Goal: Information Seeking & Learning: Learn about a topic

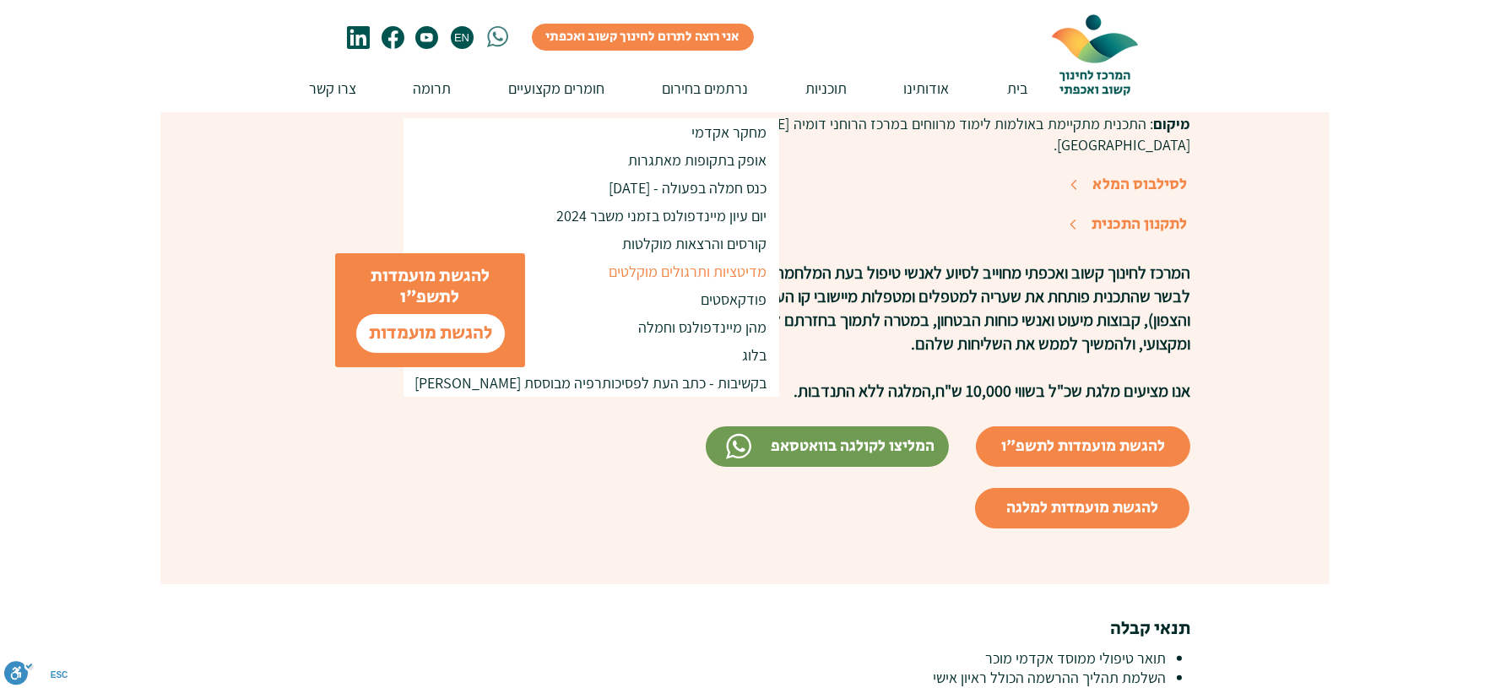
scroll to position [1500, 0]
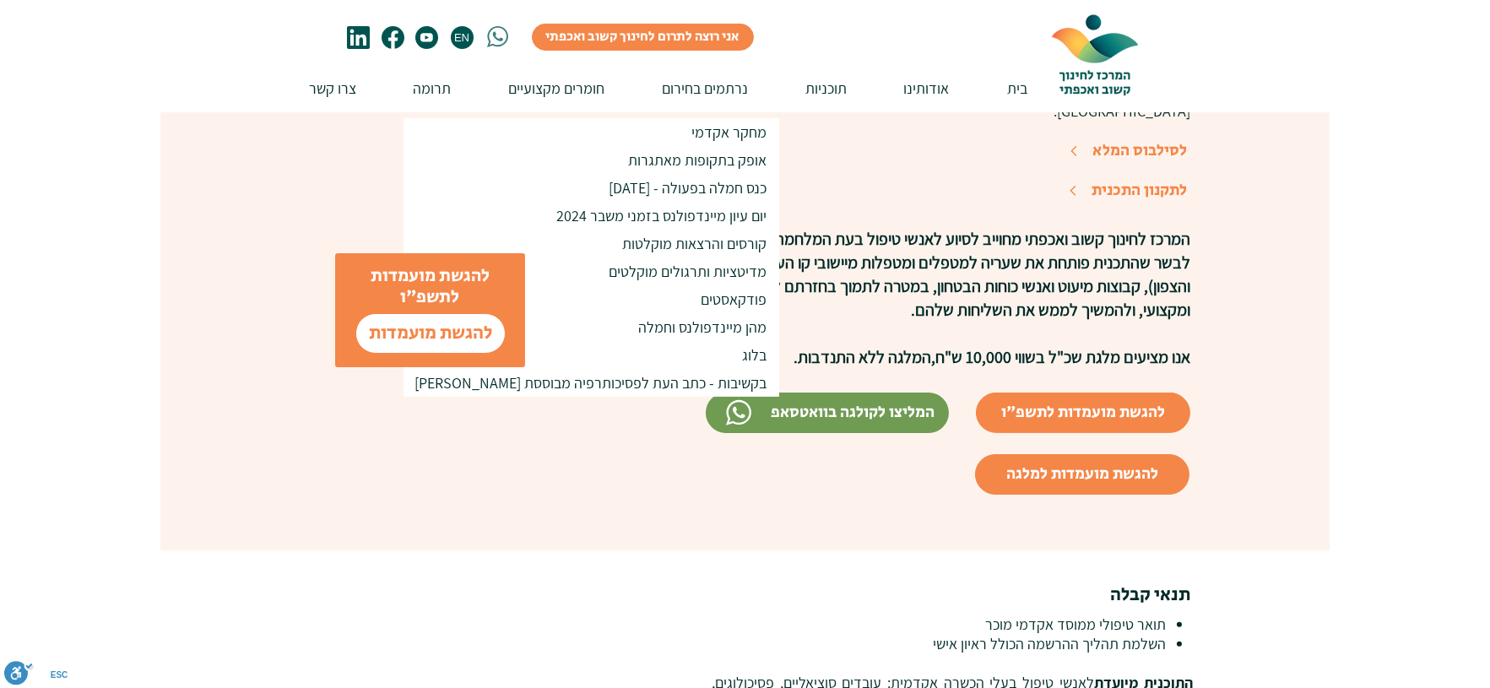
click at [814, 251] on span "המרכז לחינוך קשוב ואכפתי מחוייב לסיוע לאנשי טיפול בעת המלחמה ואנחנו שמחים לבשר …" at bounding box center [938, 274] width 503 height 93
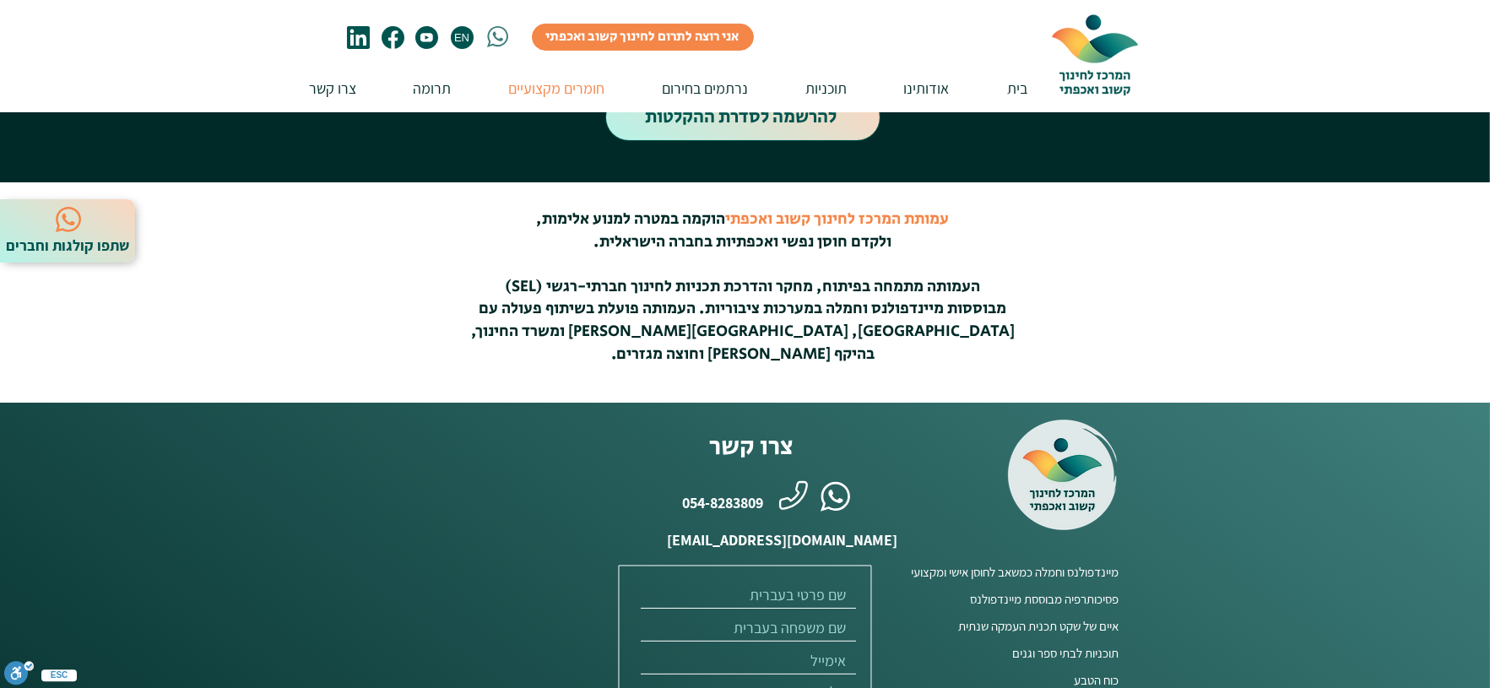
scroll to position [1593, 0]
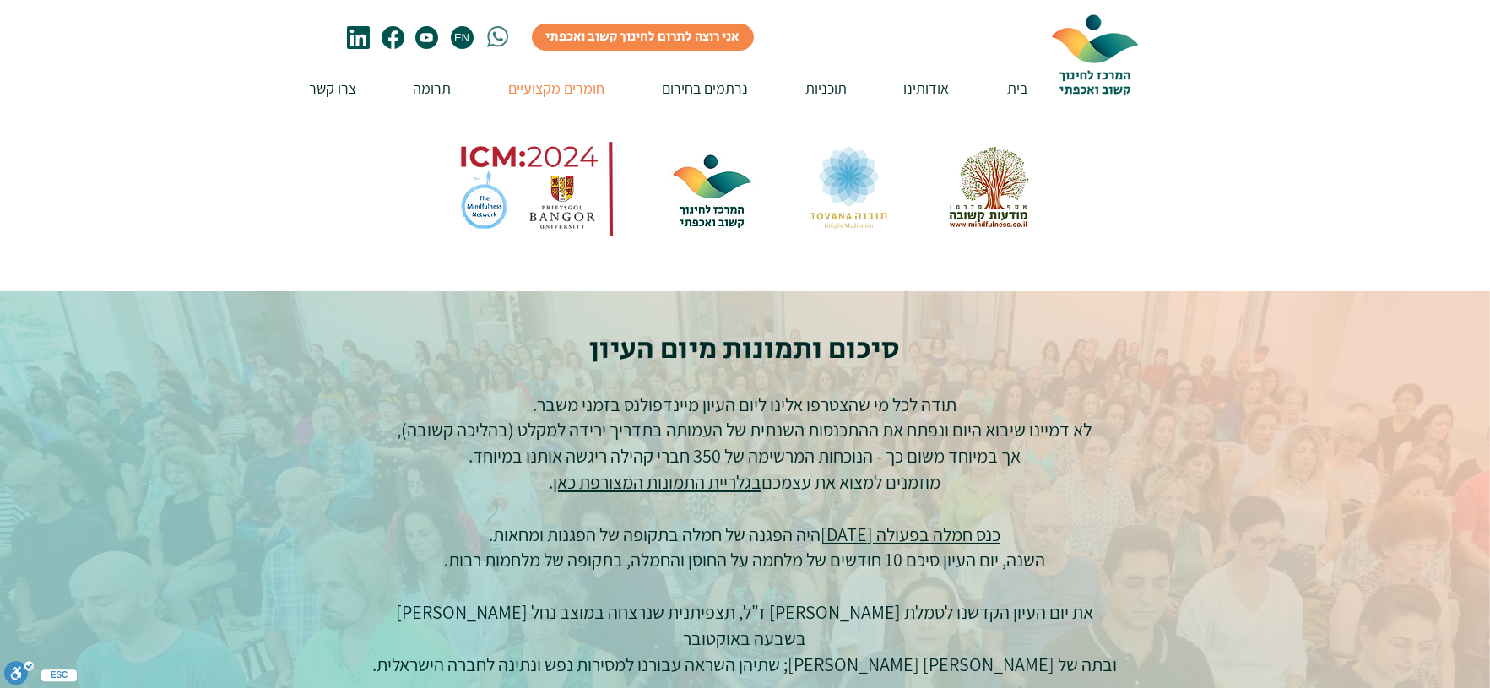
scroll to position [562, 0]
